Goal: Task Accomplishment & Management: Manage account settings

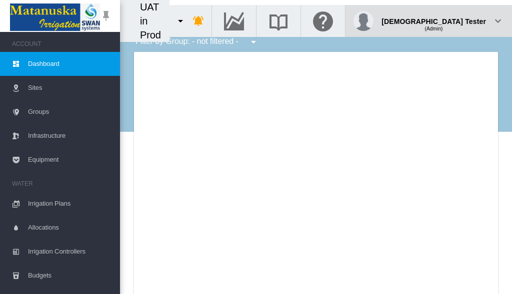
click at [461, 20] on div "(Admin)" at bounding box center [433, 25] width 104 height 10
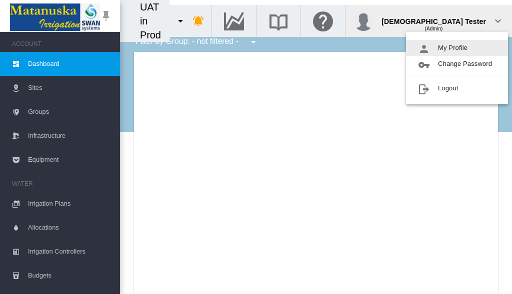
click at [457, 48] on button "My Profile" at bounding box center [457, 48] width 102 height 16
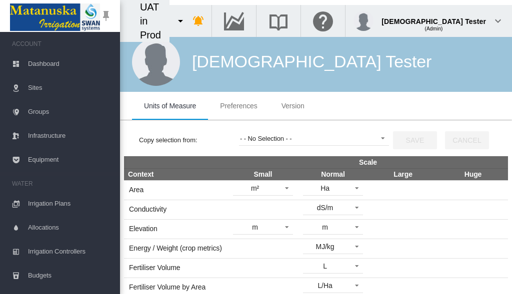
click at [238, 106] on span "Preferences" at bounding box center [238, 106] width 37 height 8
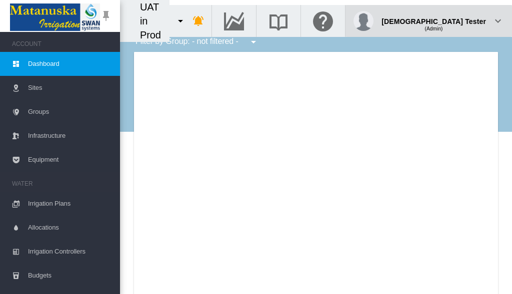
click at [461, 20] on div "(Admin)" at bounding box center [433, 25] width 104 height 10
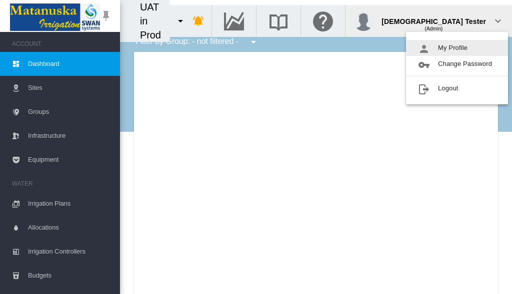
click at [457, 48] on button "My Profile" at bounding box center [457, 48] width 102 height 16
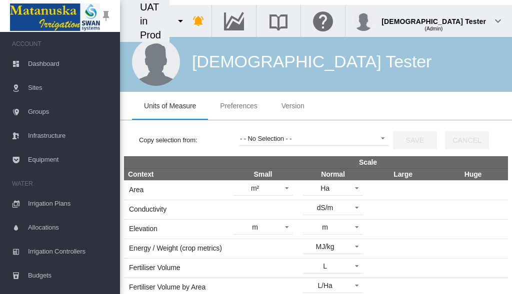
click at [238, 106] on span "Preferences" at bounding box center [238, 106] width 37 height 8
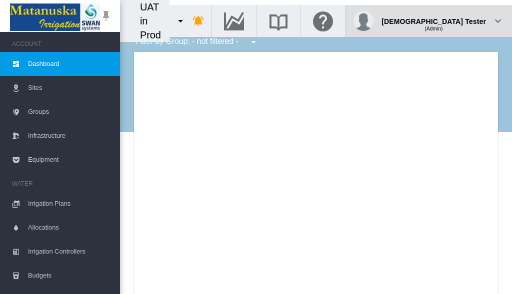
click at [461, 20] on div "(Admin)" at bounding box center [433, 25] width 104 height 10
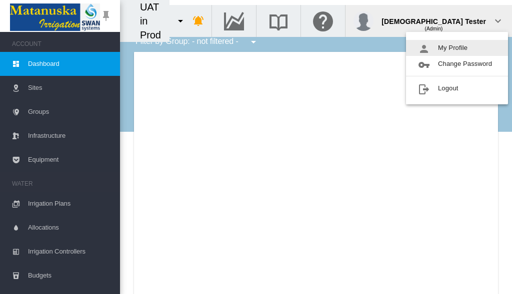
click at [457, 48] on button "My Profile" at bounding box center [457, 48] width 102 height 16
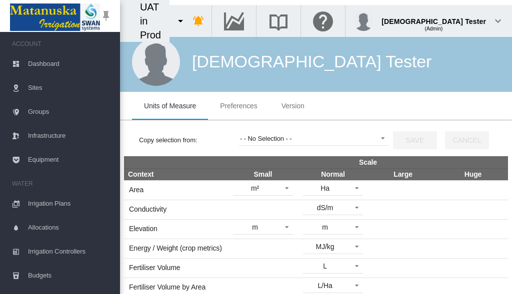
click at [238, 106] on span "Preferences" at bounding box center [238, 106] width 37 height 8
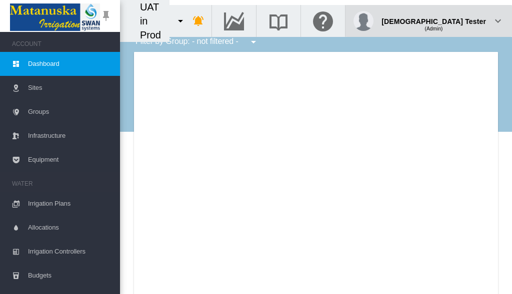
click at [461, 20] on div "(Admin)" at bounding box center [433, 25] width 104 height 10
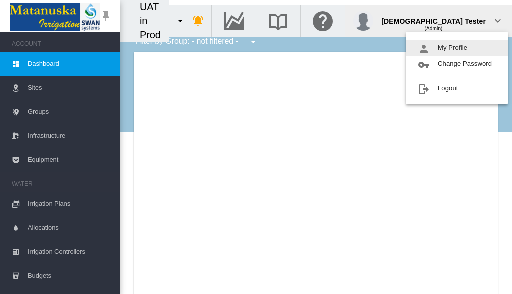
click at [457, 48] on button "My Profile" at bounding box center [457, 48] width 102 height 16
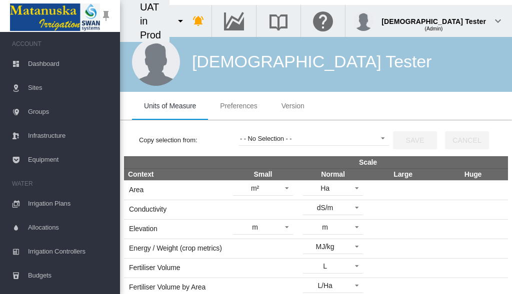
click at [238, 106] on span "Preferences" at bounding box center [238, 106] width 37 height 8
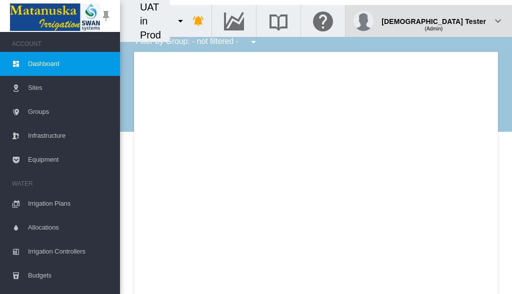
click at [461, 20] on div "(Admin)" at bounding box center [433, 25] width 104 height 10
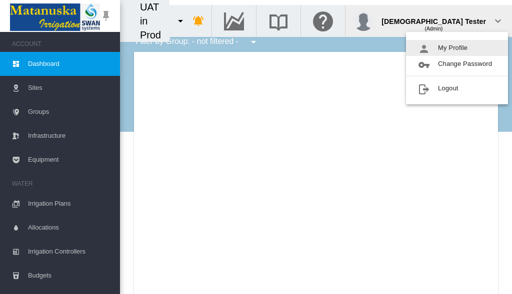
click at [457, 48] on button "My Profile" at bounding box center [457, 48] width 102 height 16
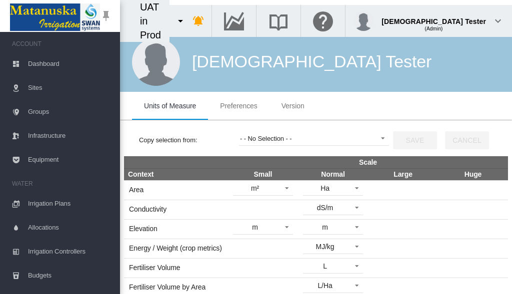
click at [238, 106] on span "Preferences" at bounding box center [238, 106] width 37 height 8
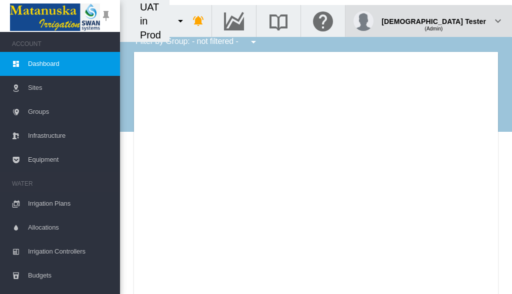
click at [461, 20] on div "(Admin)" at bounding box center [433, 25] width 104 height 10
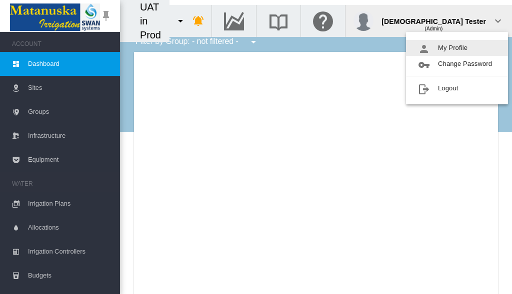
click at [457, 48] on button "My Profile" at bounding box center [457, 48] width 102 height 16
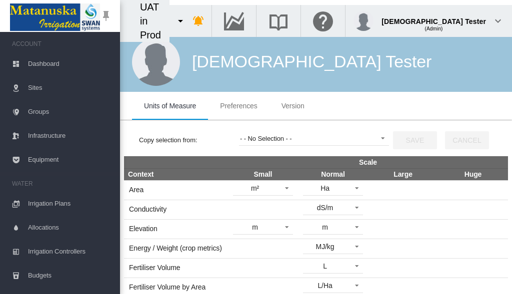
click at [238, 106] on span "Preferences" at bounding box center [238, 106] width 37 height 8
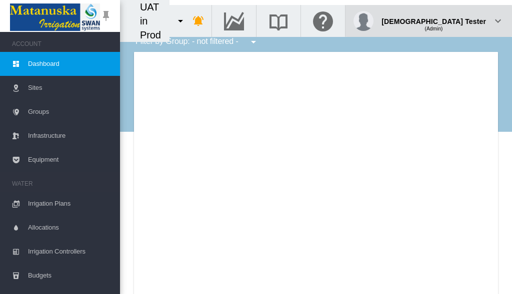
click at [461, 20] on div "(Admin)" at bounding box center [433, 25] width 104 height 10
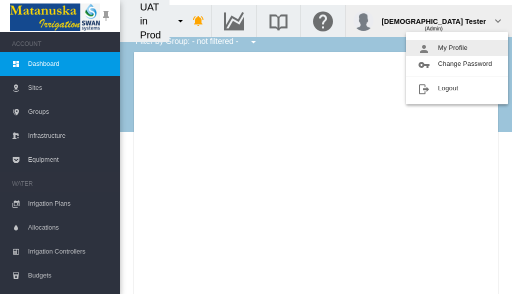
click at [457, 48] on button "My Profile" at bounding box center [457, 48] width 102 height 16
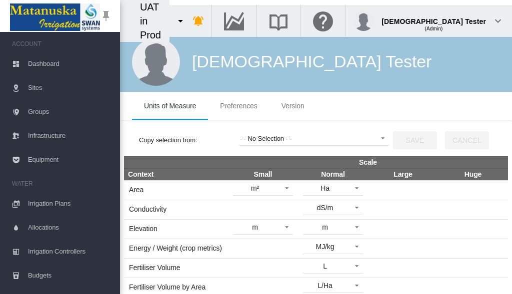
click at [238, 106] on span "Preferences" at bounding box center [238, 106] width 37 height 8
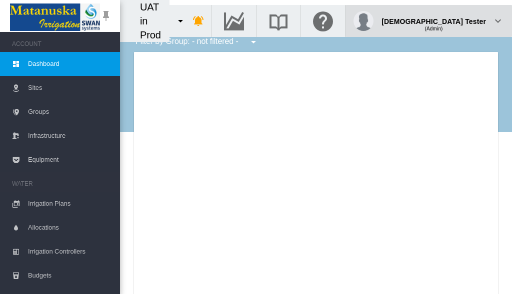
click at [461, 20] on div "(Admin)" at bounding box center [433, 25] width 104 height 10
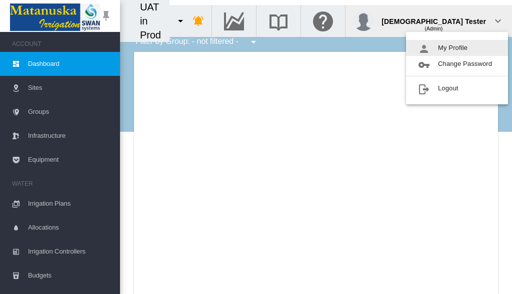
click at [457, 48] on button "My Profile" at bounding box center [457, 48] width 102 height 16
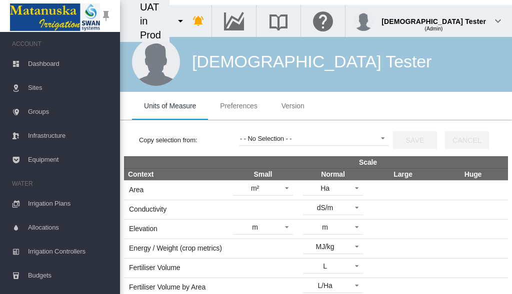
click at [238, 106] on span "Preferences" at bounding box center [238, 106] width 37 height 8
